Goal: Information Seeking & Learning: Learn about a topic

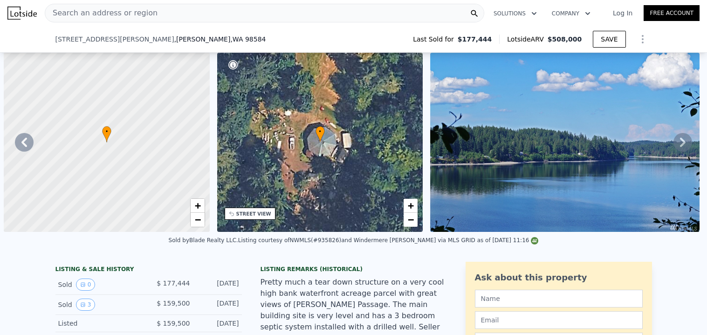
select select "30"
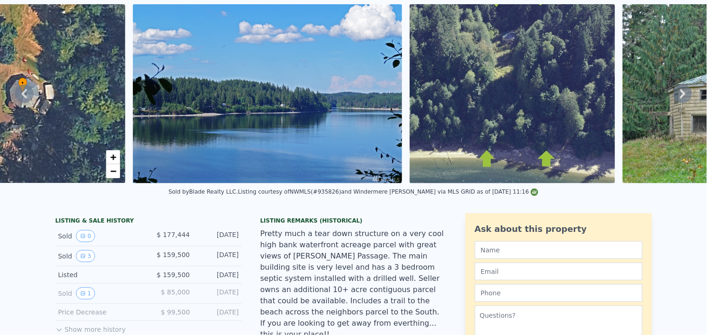
scroll to position [3, 0]
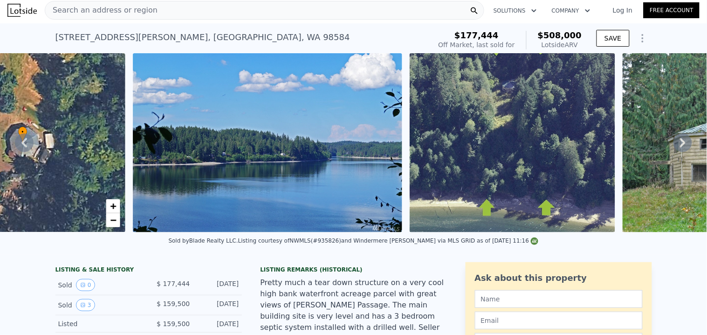
click at [195, 11] on div "Search an address or region" at bounding box center [265, 10] width 440 height 19
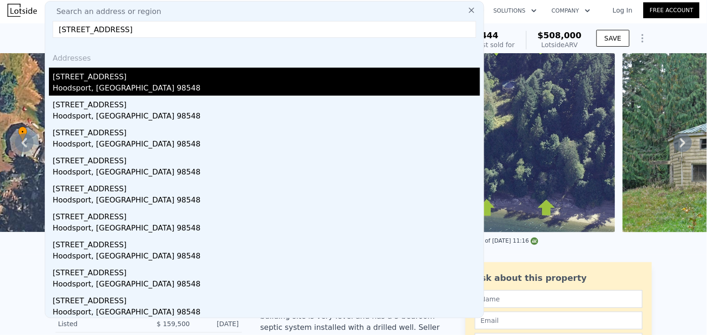
type input "[STREET_ADDRESS]"
click at [131, 79] on div "[STREET_ADDRESS]" at bounding box center [267, 75] width 428 height 15
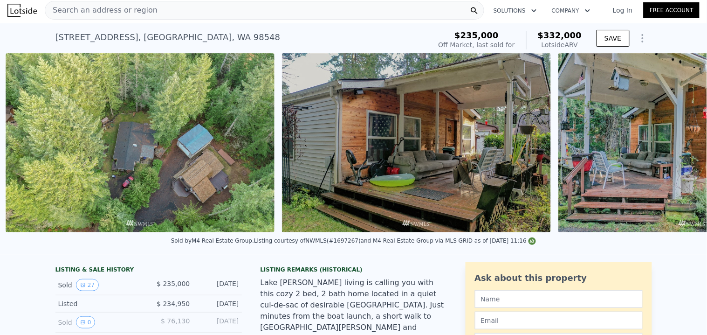
scroll to position [0, 703]
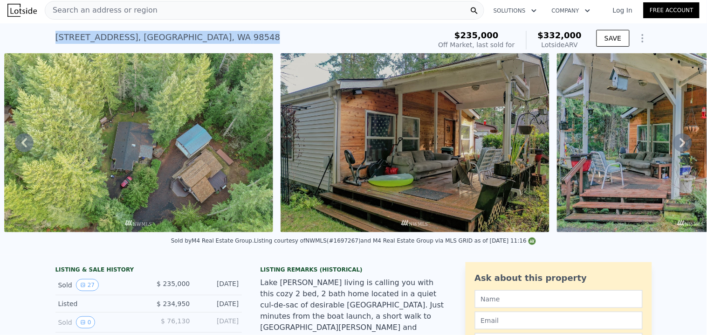
drag, startPoint x: 52, startPoint y: 39, endPoint x: 245, endPoint y: 41, distance: 192.6
click at [245, 41] on div "[STREET_ADDRESS] Sold [DATE] for $235k (~ARV $332k )" at bounding box center [241, 40] width 372 height 26
copy div "[STREET_ADDRESS]"
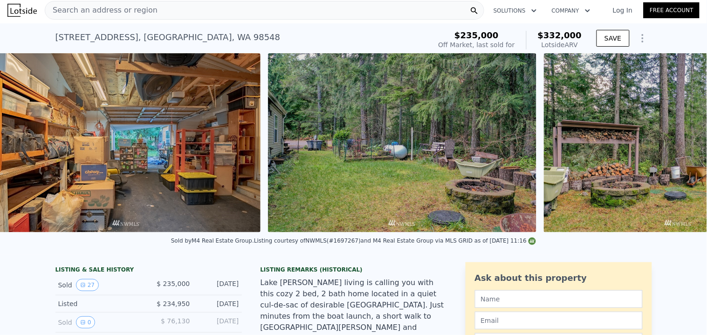
scroll to position [0, 5393]
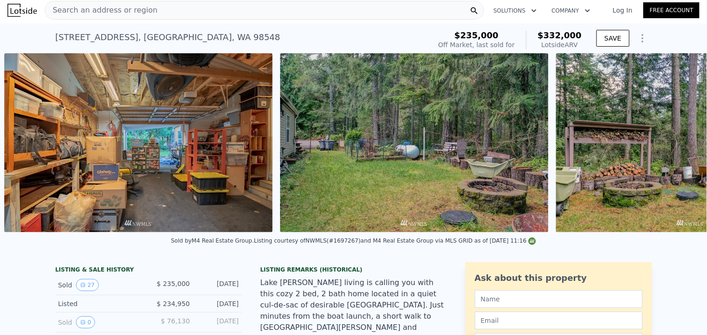
click at [439, 179] on img at bounding box center [414, 142] width 269 height 179
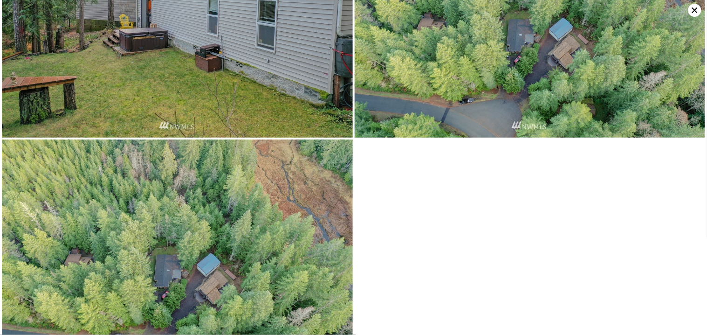
scroll to position [2928, 0]
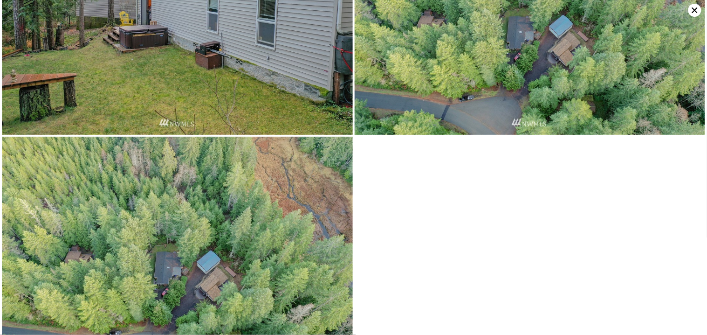
click at [234, 184] on img at bounding box center [177, 254] width 351 height 234
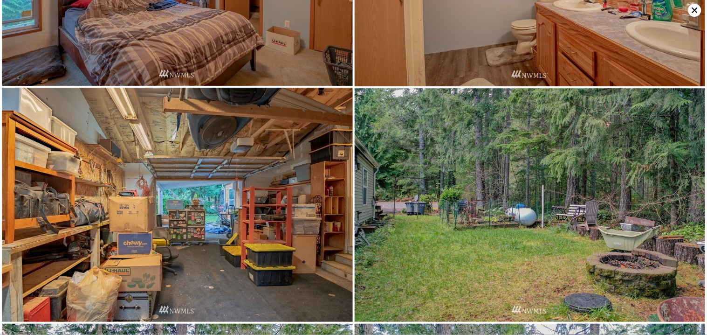
scroll to position [2100, 0]
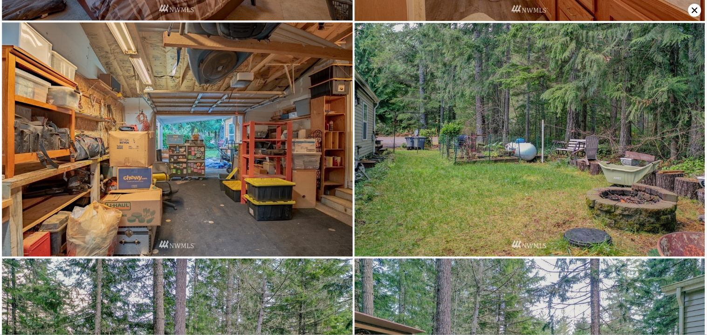
click at [694, 14] on icon at bounding box center [695, 10] width 13 height 13
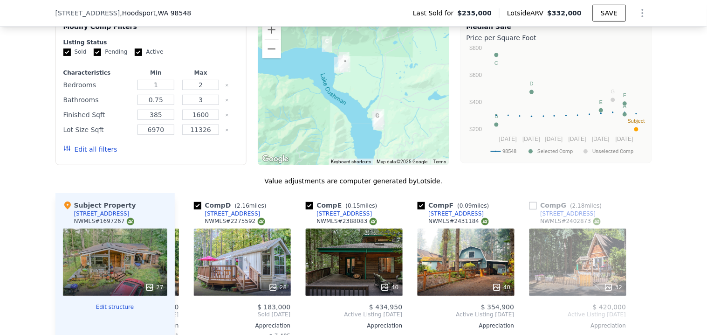
scroll to position [984, 0]
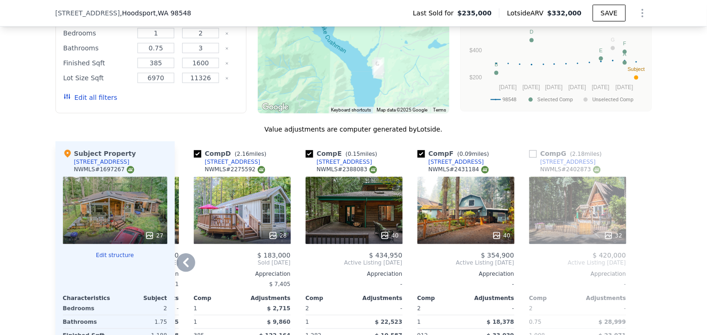
click at [253, 177] on div "28" at bounding box center [242, 210] width 97 height 67
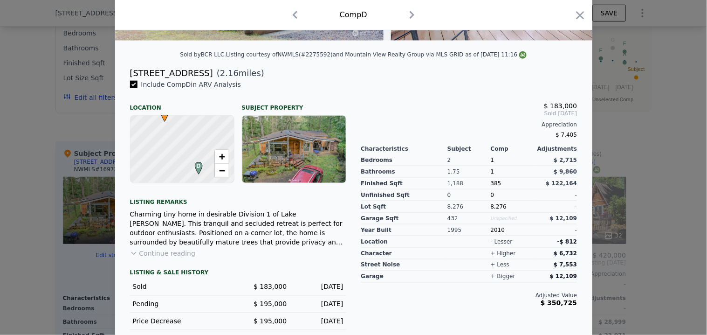
scroll to position [243, 0]
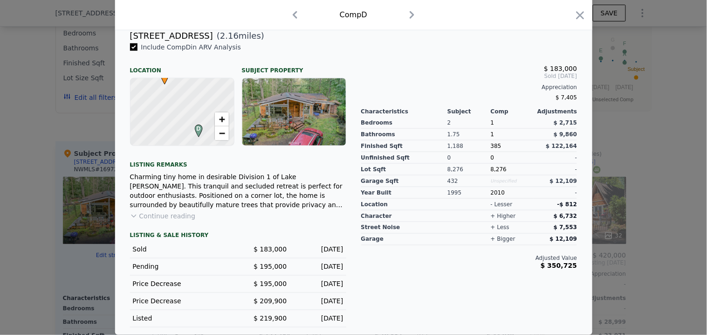
click at [172, 218] on button "Continue reading" at bounding box center [163, 215] width 66 height 9
